Goal: Navigation & Orientation: Go to known website

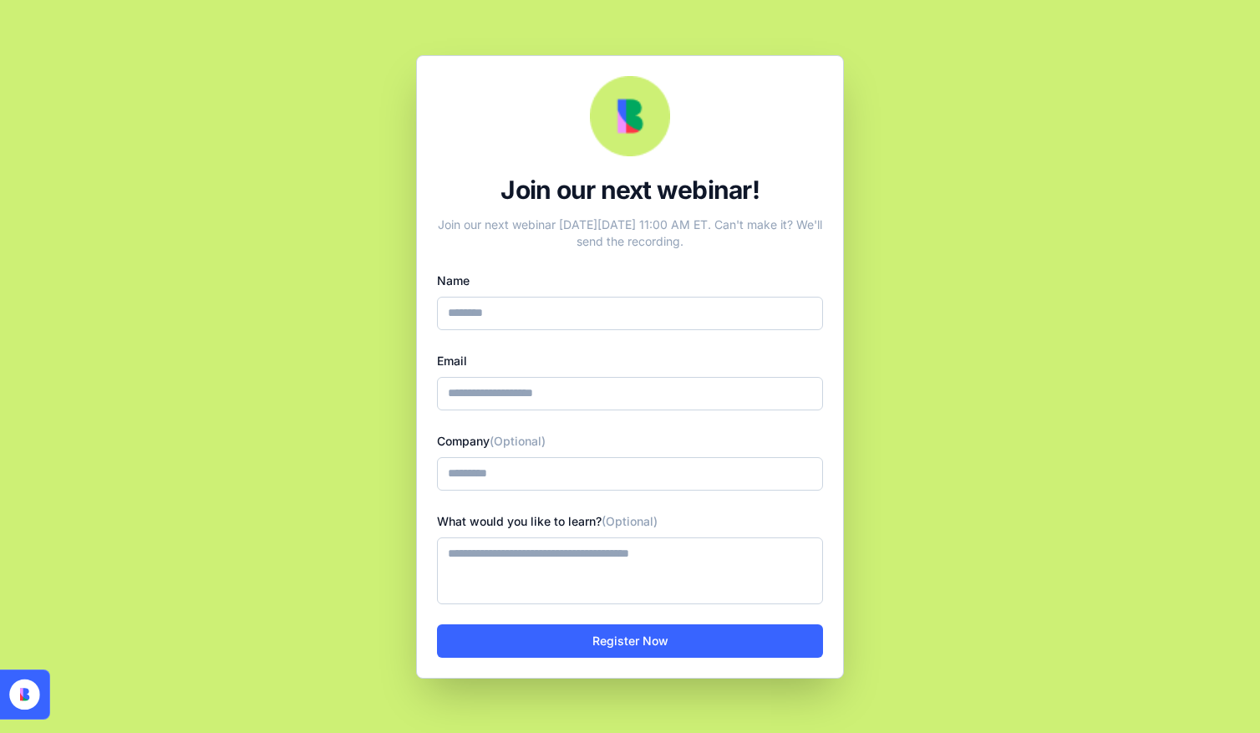
click at [28, 684] on icon at bounding box center [24, 694] width 31 height 31
